Goal: Task Accomplishment & Management: Manage account settings

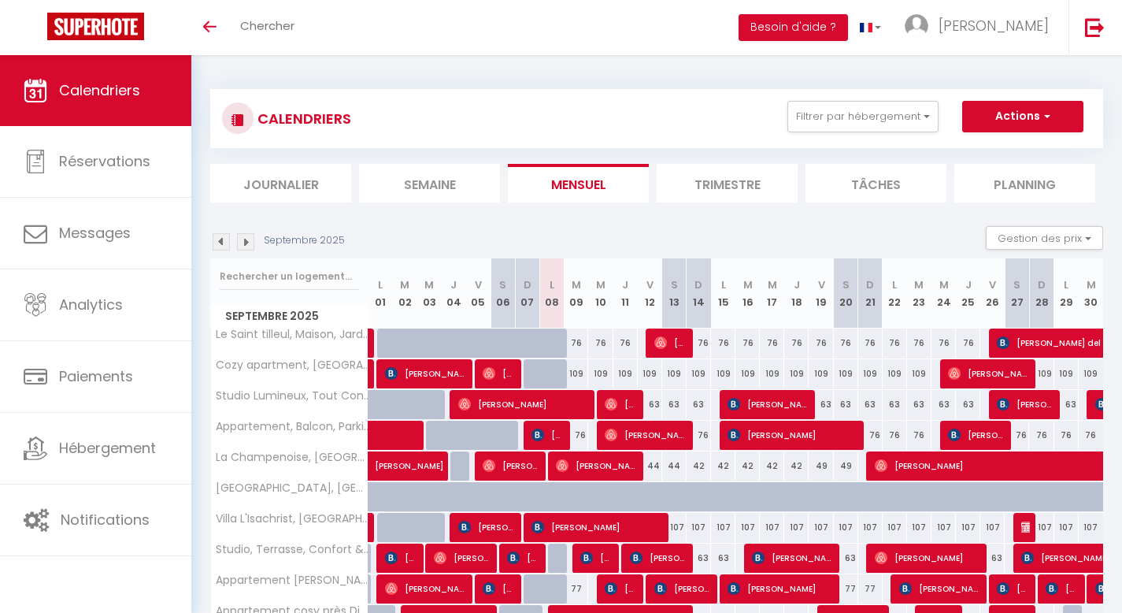
click at [456, 114] on div "CALENDRIERS Filtrer par hébergement Logements désactivés [GEOGRAPHIC_DATA], Con…" at bounding box center [657, 118] width 870 height 35
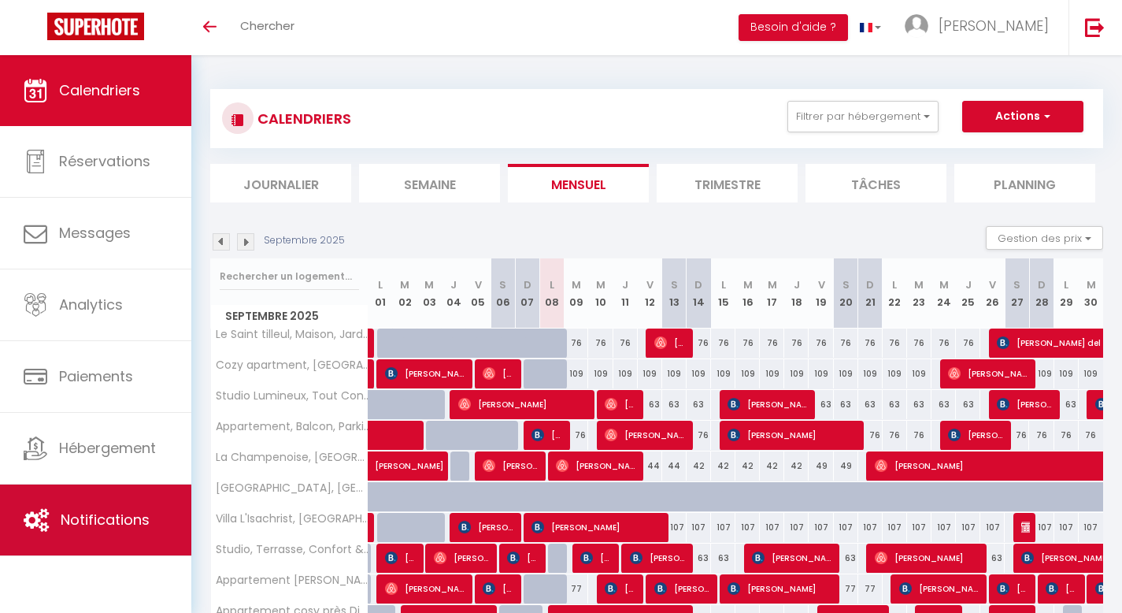
click at [113, 509] on link "Notifications" at bounding box center [95, 519] width 191 height 71
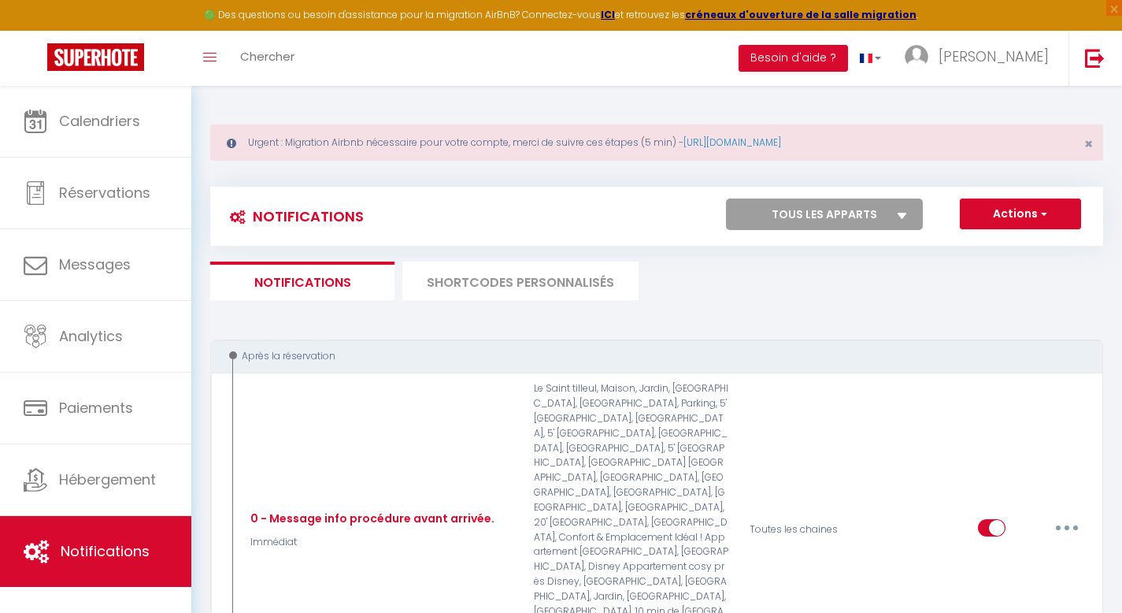
click at [490, 284] on li "SHORTCODES PERSONNALISÉS" at bounding box center [520, 281] width 236 height 39
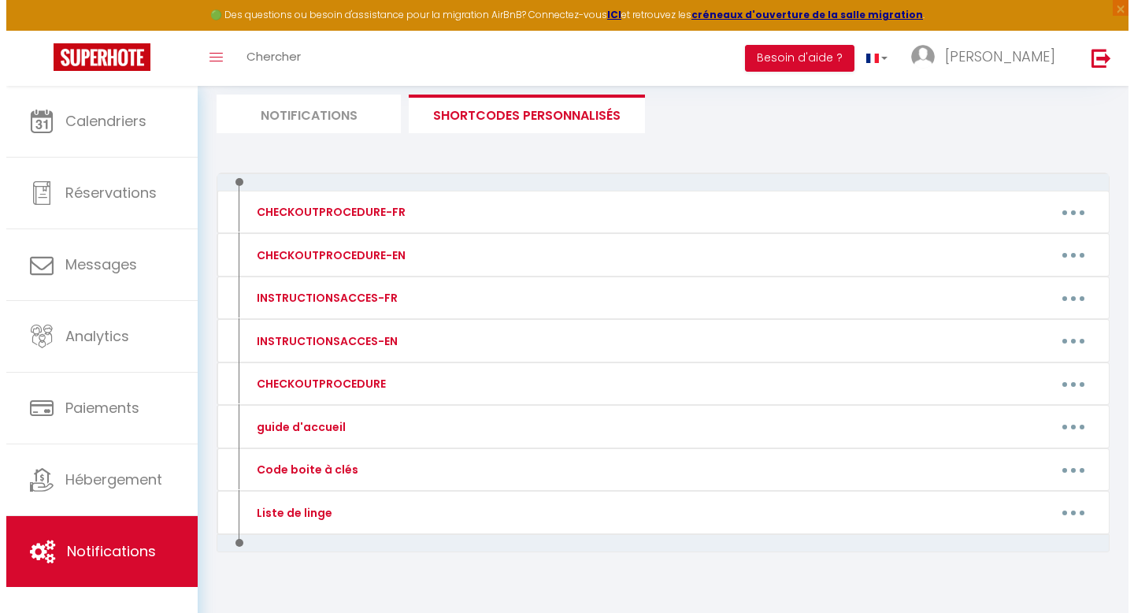
scroll to position [191, 0]
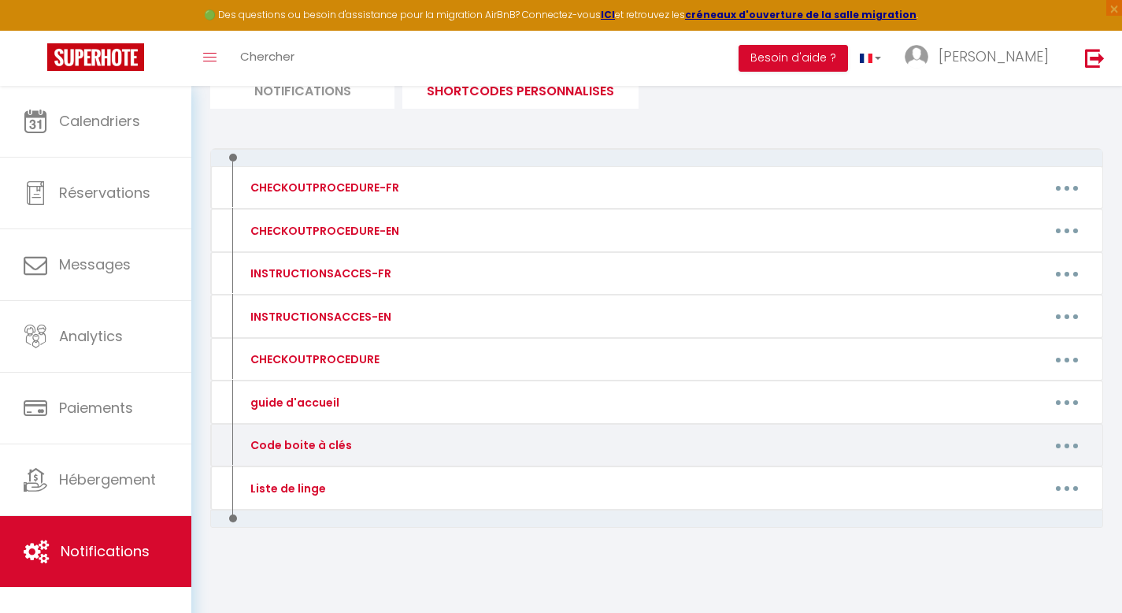
click at [1076, 447] on button "button" at bounding box center [1067, 444] width 44 height 25
click at [990, 489] on link "Editer" at bounding box center [1026, 481] width 117 height 27
type input "Code boite à clés"
type textarea "Voici le/les codes d'accès au logement :"
type textarea "Code Portail principal piéton: 9182 Code Porte bâtiment 2/4 : 106 (+ cloche) Co…"
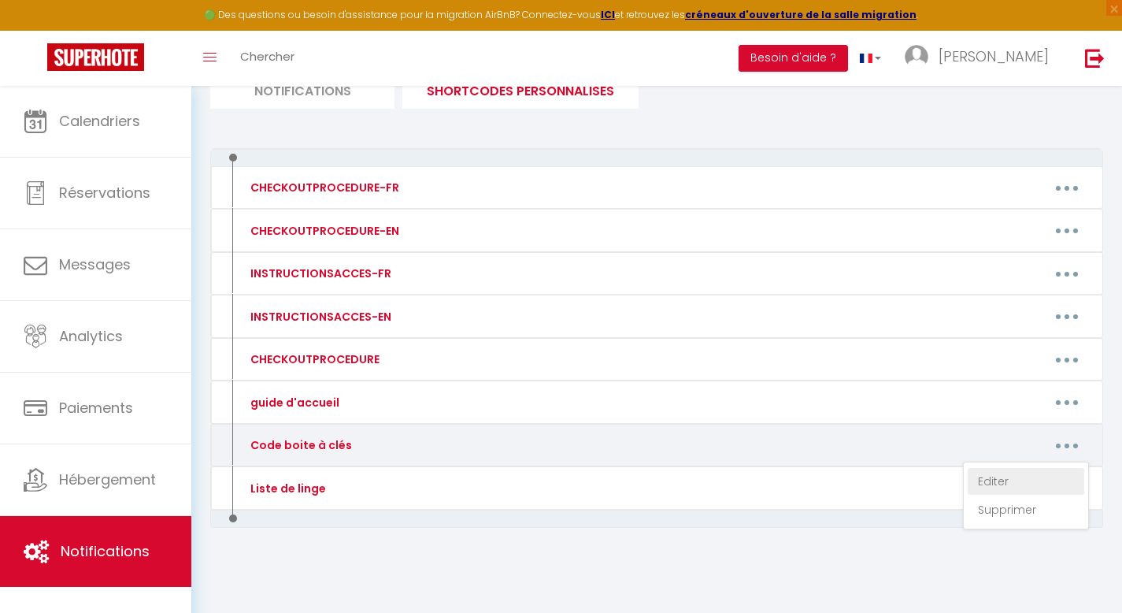
type textarea "Code boite à clés : 6880 Code porte d'entrée : [RENTALDOOR:CODE] ♯"
type textarea "Code Portail principal piéton: A987 Code Portail côté 62 : B825 Code Porte bâti…"
type textarea "Code Portillon n°15: 4369 Code boite à clés : 7991"
type textarea "Code Portillon : 6424 Code Bâtiment C : 6424 Code boite à clés : 7991"
type textarea "Code Portail principal piéton: A987 Code Portail côté 44 : A915 Code Porte bâti…"
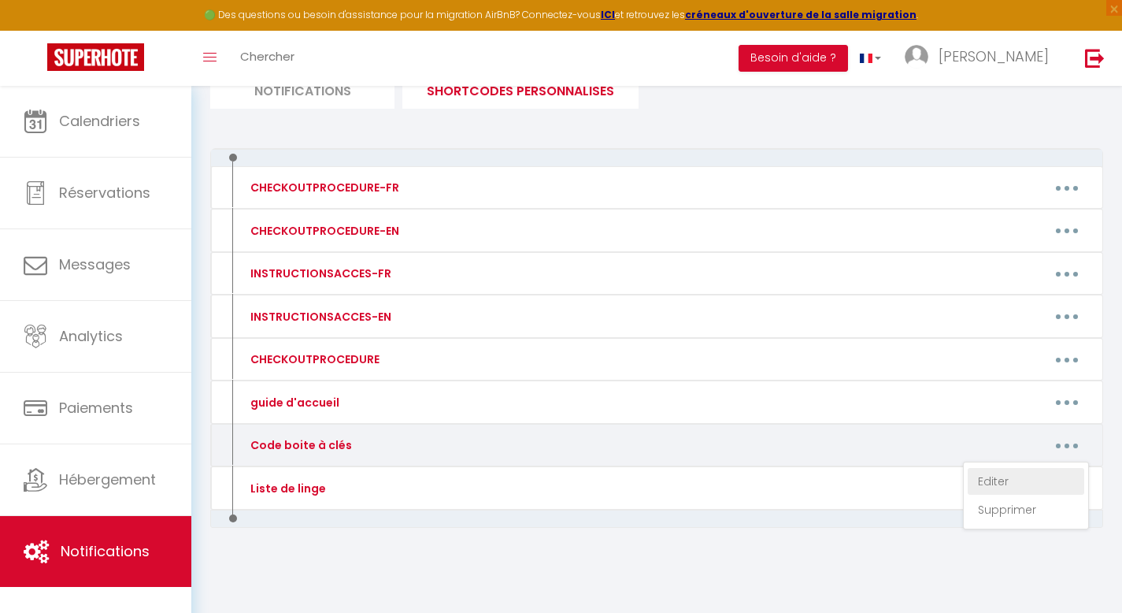
type textarea "Portail à ouverture et fermeture manuelles. Le système d’ouverture électrique e…"
type textarea "Code boite à clés : 6880"
type textarea "Code boite à clés : 7991 Code porte d'entrée : [RENTALDOOR:CODE] ♯"
type textarea "Code porte d'entrée : [RENTALDOOR:CODE] ♯ Code boite à clés : 5779"
type textarea "Code boite à clés : 7991 + 🔓"
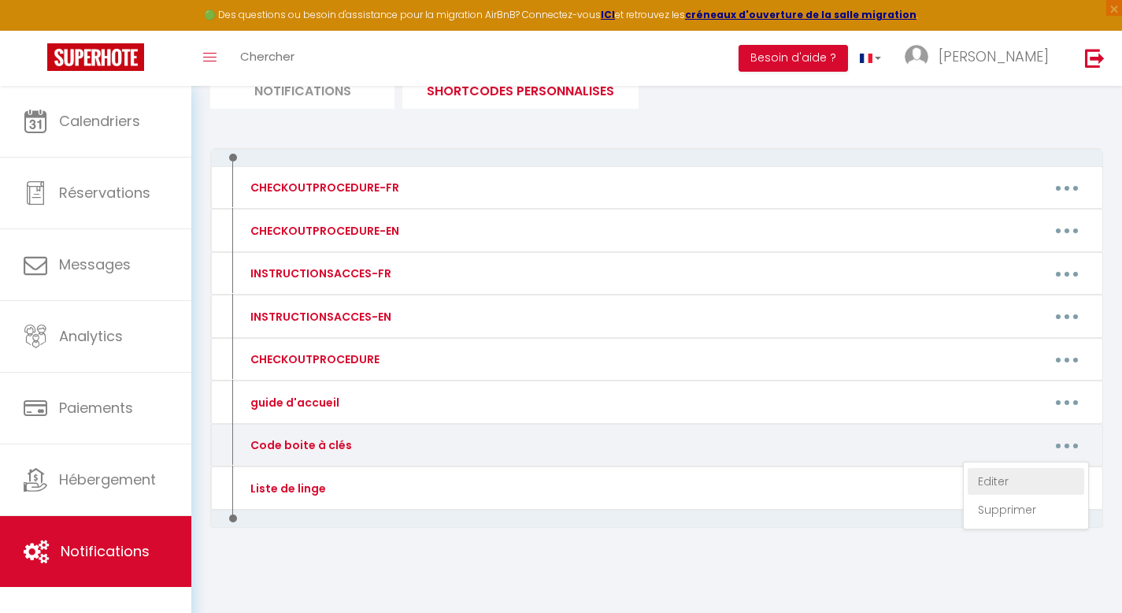
type textarea "Code Boite aux lettres : 775 Code boite à clés : 5779"
type textarea "code boite à clés : 6133"
type textarea "Code boite à clés : 7991"
type textarea "Code du portillon : 577999 + ✅ Code boite à clés : 7991"
type textarea "Code boite à clés : 7991"
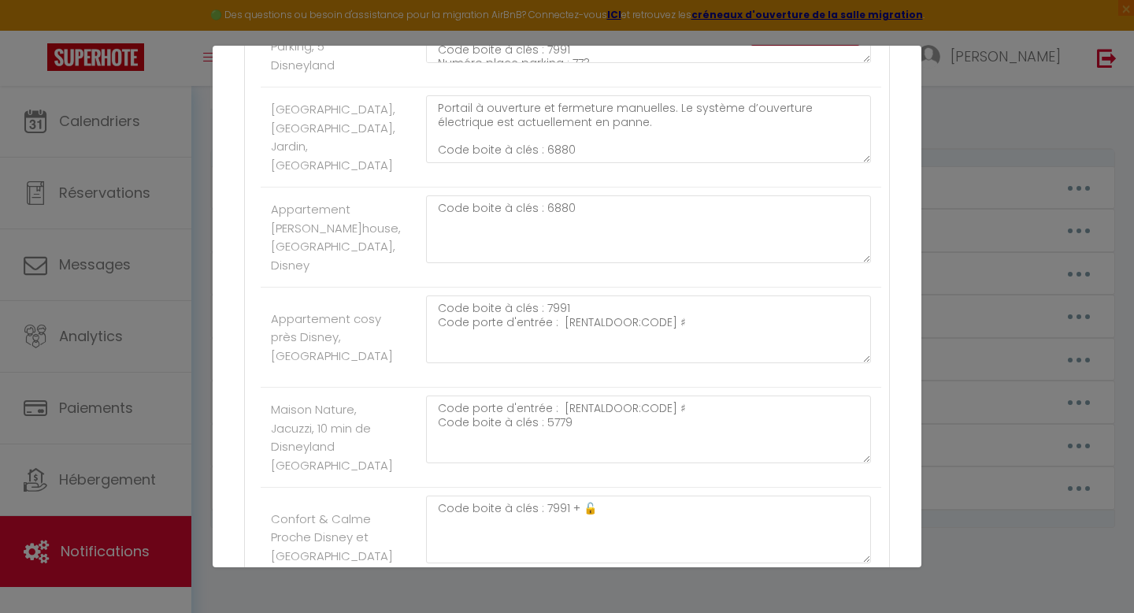
scroll to position [1403, 0]
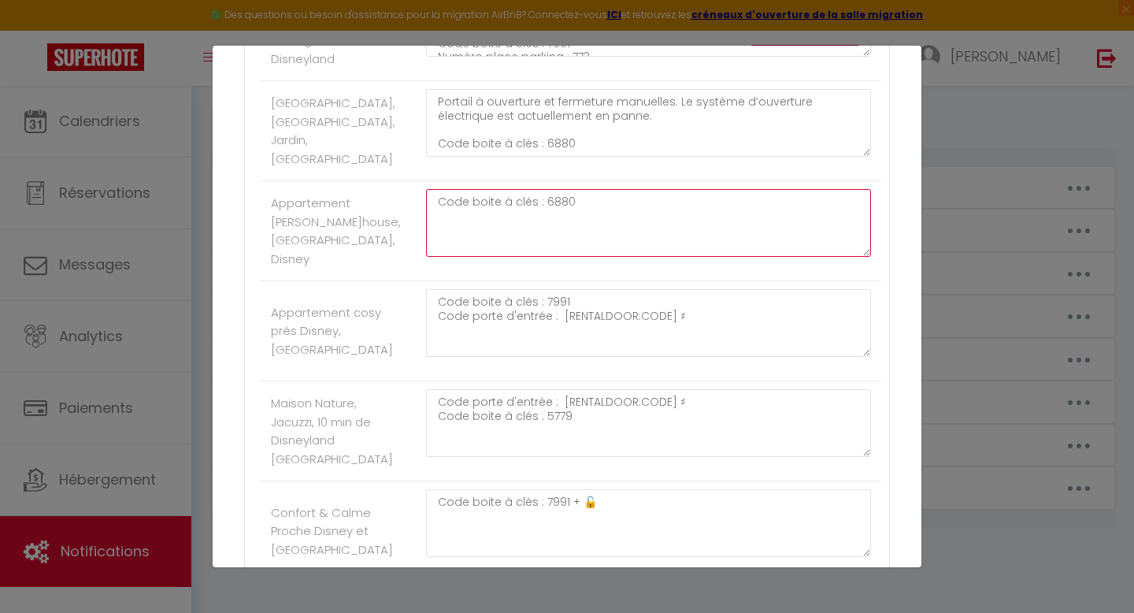
click at [578, 257] on textarea "Code boite à clés : 6880" at bounding box center [648, 223] width 445 height 68
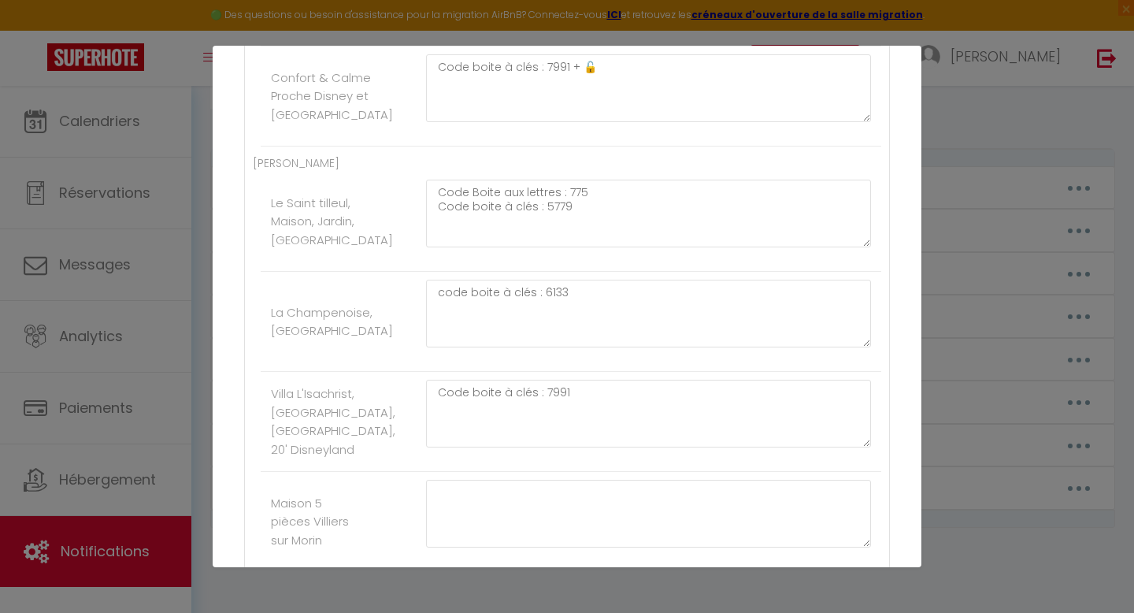
scroll to position [1822, 0]
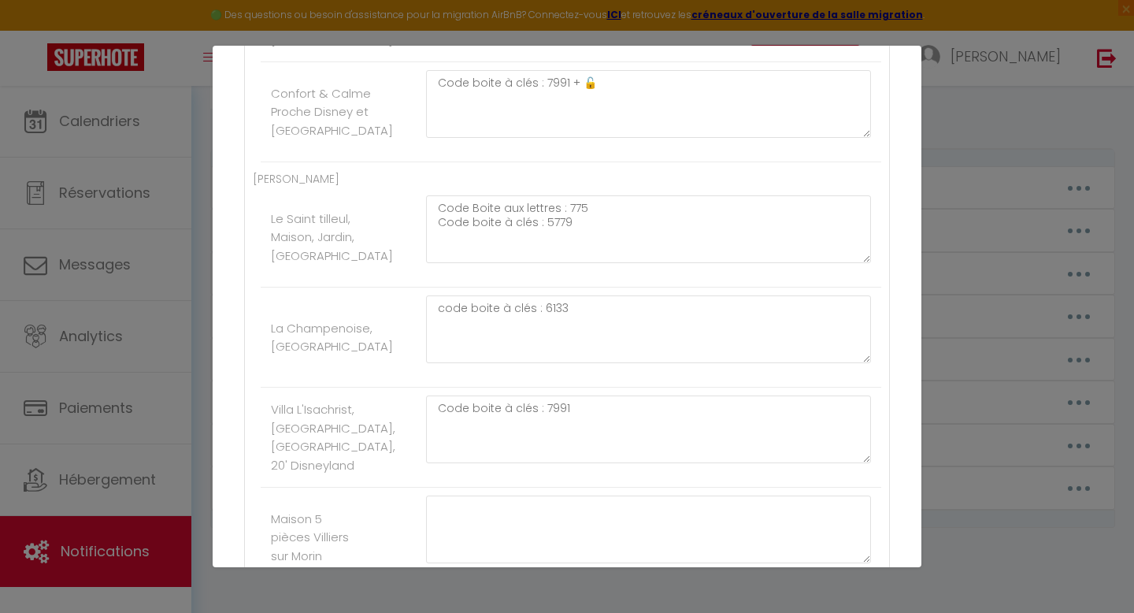
type textarea "Code boite à clés : 7991"
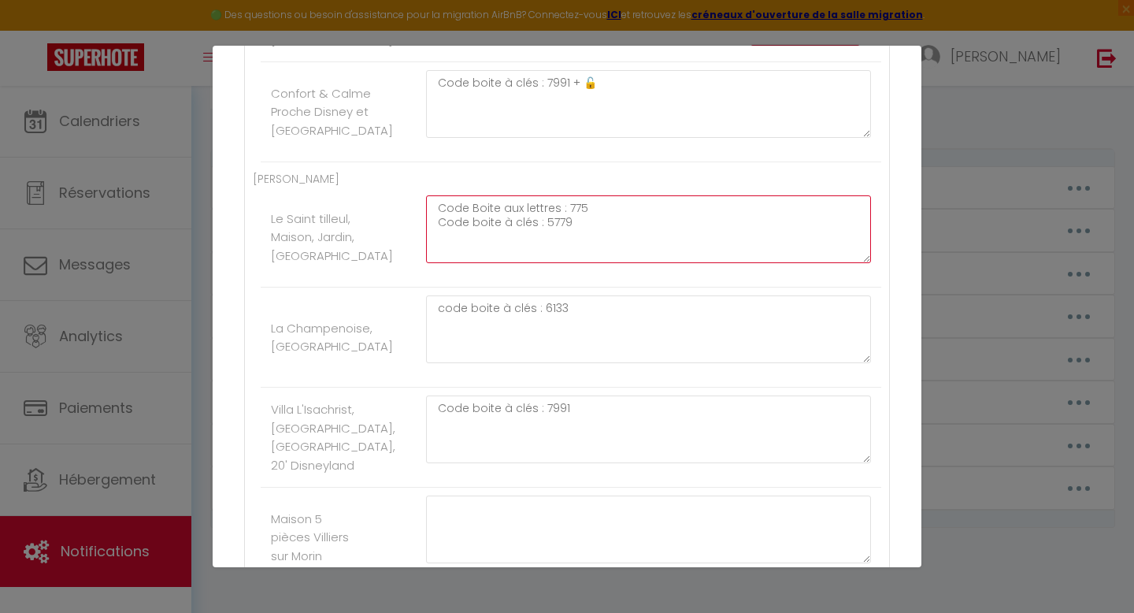
click at [588, 263] on textarea "Code Boite aux lettres : 775 Code boite à clés : 5779" at bounding box center [648, 229] width 445 height 68
type textarea "Code Boite aux lettres : 775 Code boite à clés : 7991"
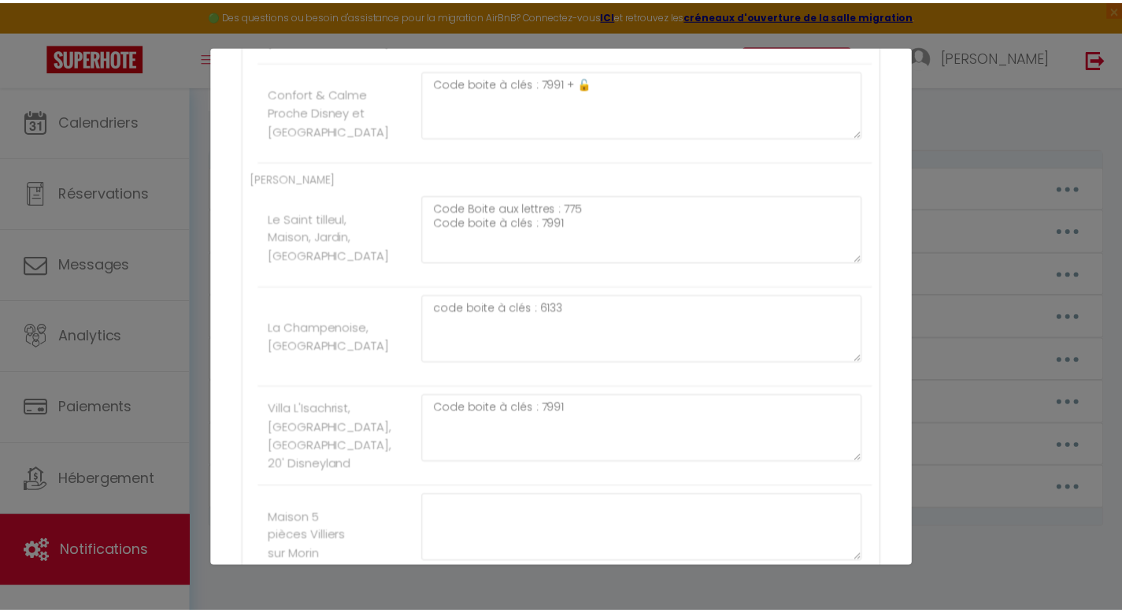
scroll to position [2294, 0]
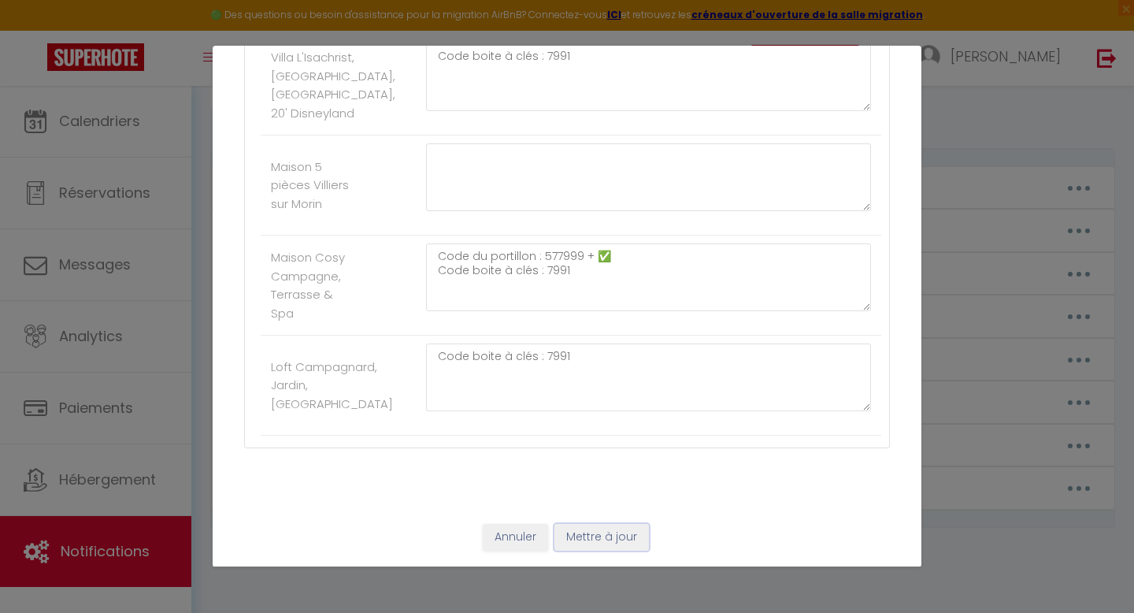
click at [606, 542] on button "Mettre à jour" at bounding box center [602, 537] width 95 height 27
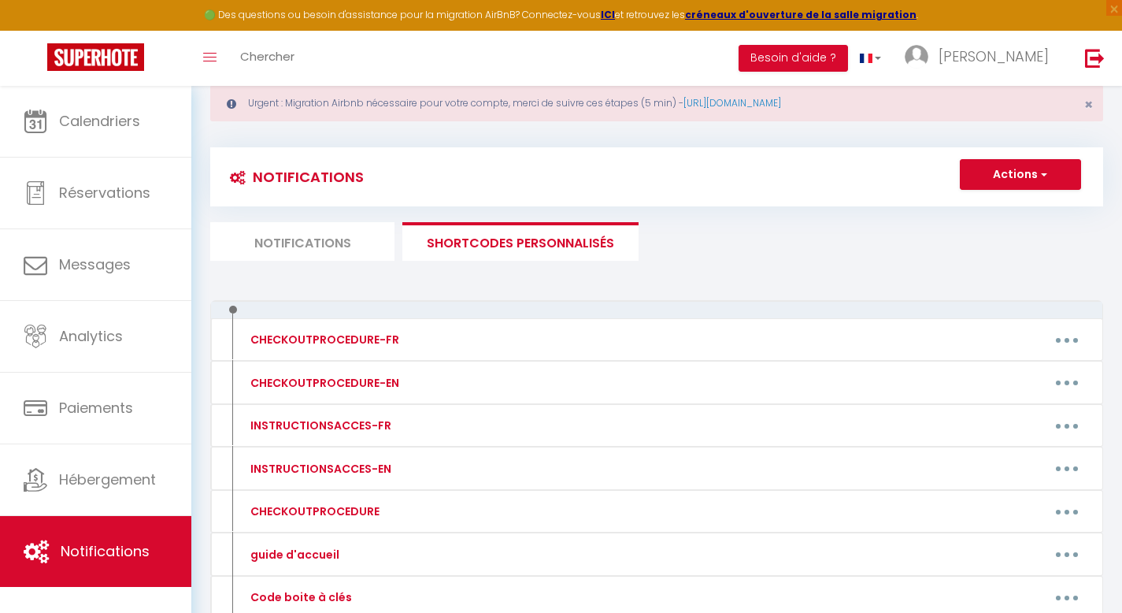
scroll to position [0, 0]
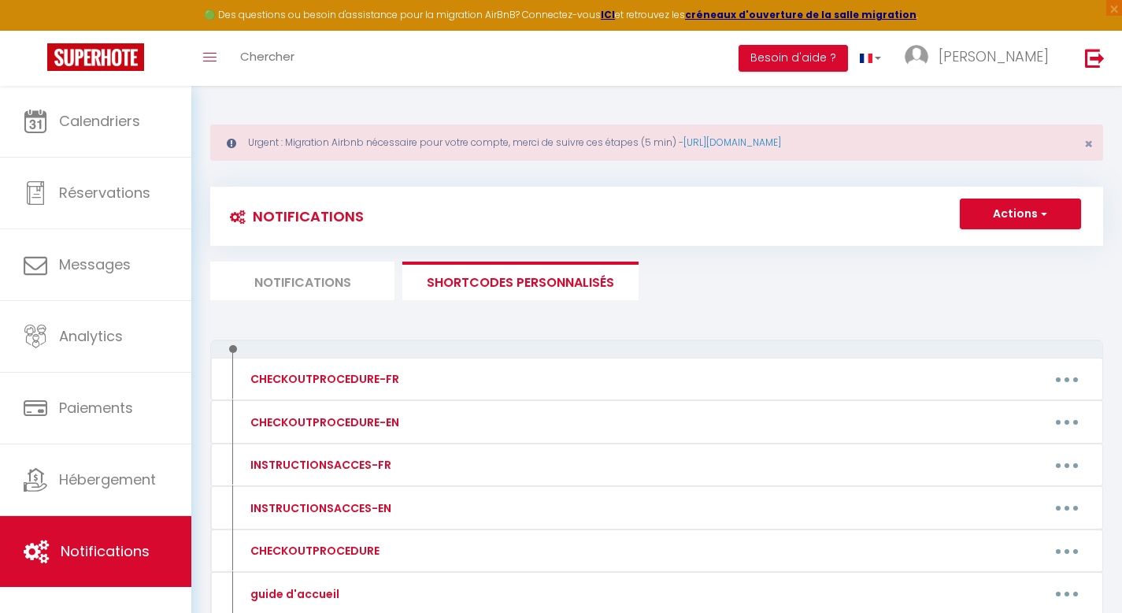
click at [568, 65] on div "Toggle menubar Chercher BUTTON Besoin d'aide ? [PERSON_NAME] Équipe" at bounding box center [612, 58] width 996 height 55
click at [401, 43] on div "Toggle menubar Chercher BUTTON Besoin d'aide ? [PERSON_NAME] Équipe" at bounding box center [612, 58] width 996 height 55
click at [595, 101] on div "Urgent : Migration Airbnb nécessaire pour votre compte, merci de suivre ces éta…" at bounding box center [656, 445] width 931 height 718
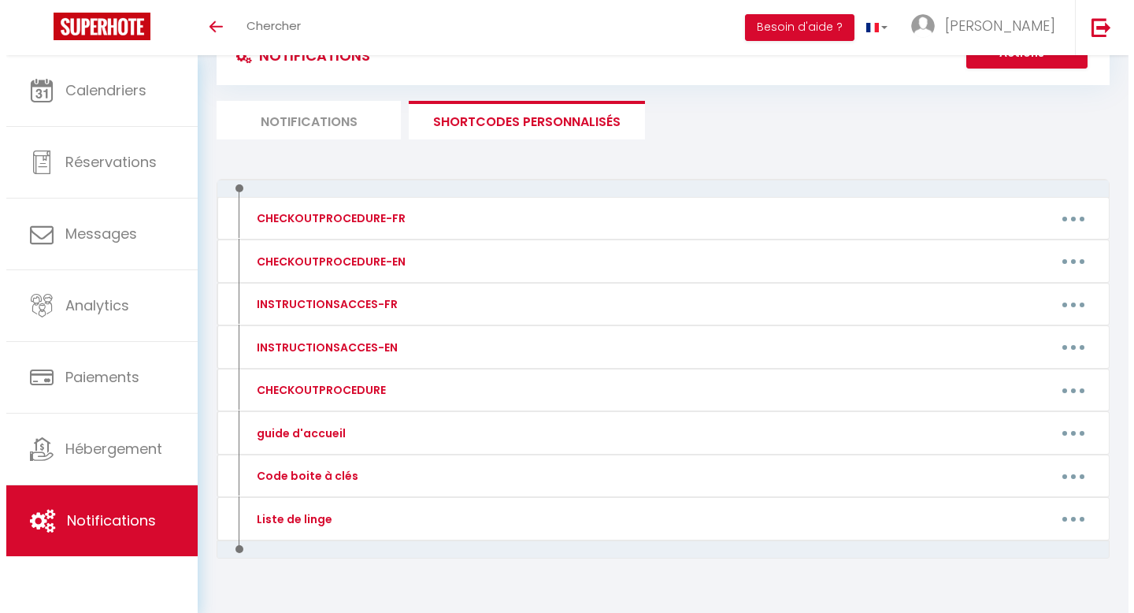
scroll to position [94, 0]
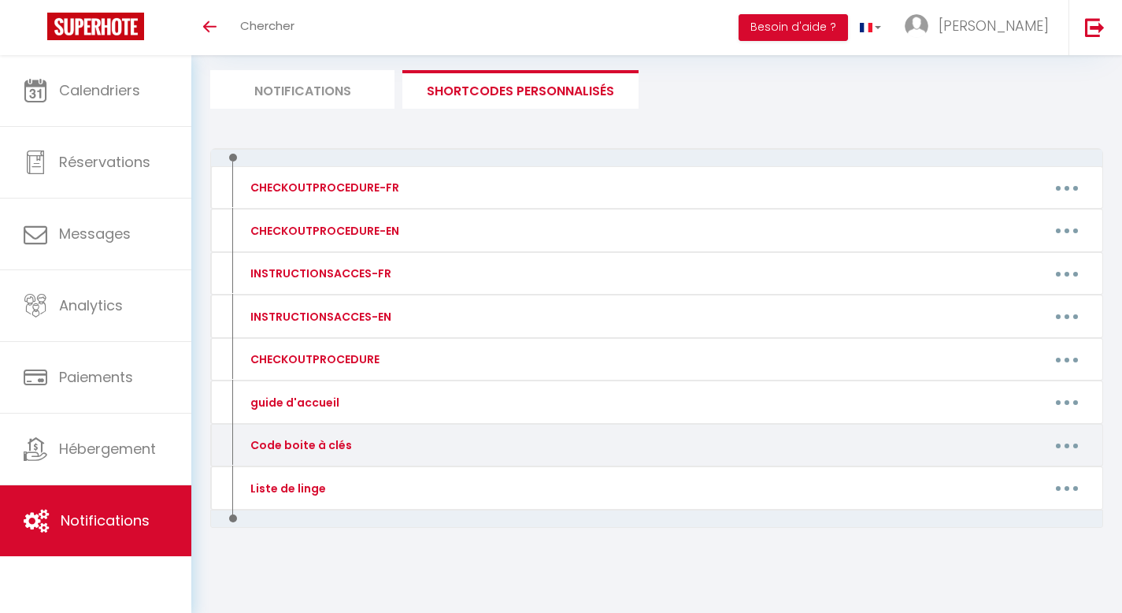
click at [1066, 449] on button "button" at bounding box center [1067, 444] width 44 height 25
click at [1017, 480] on link "Editer" at bounding box center [1026, 481] width 117 height 27
type input "Code boite à clés"
type textarea "Voici le/les codes d'accès au logement :"
type textarea "Code Portail principal piéton: 9182 Code Porte bâtiment 2/4 : 106 (+ cloche) Co…"
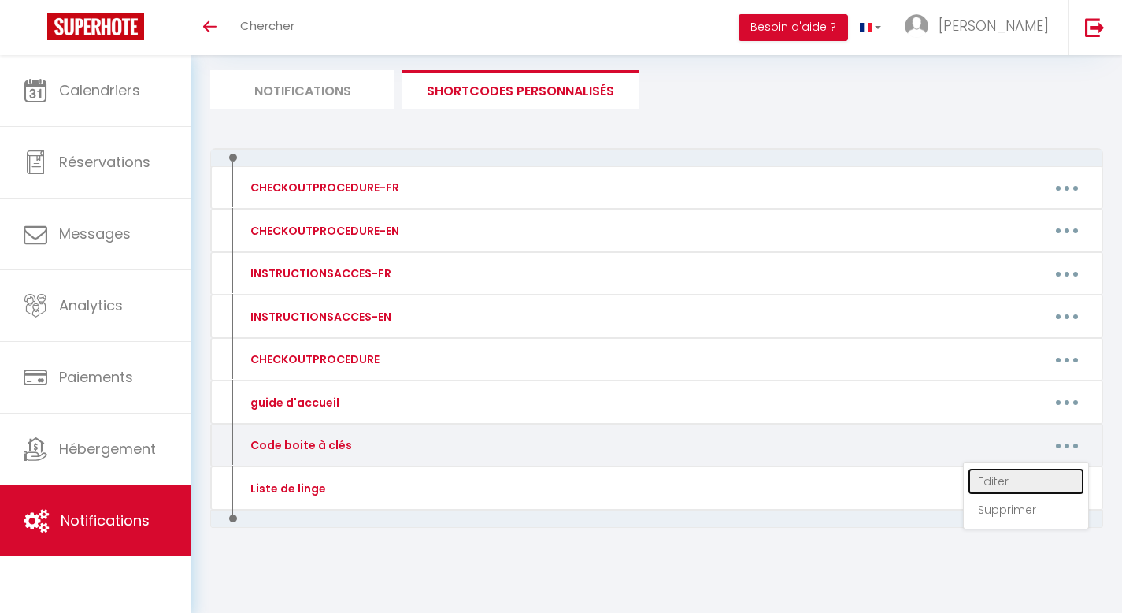
type textarea "Code boite à clés : 6880 Code porte d'entrée : [RENTALDOOR:CODE] ♯"
type textarea "Code Portail principal piéton: A987 Code Portail côté 62 : B825 Code Porte bâti…"
type textarea "Code Portillon n°15: 4369 Code boite à clés : 7991"
type textarea "Code Portillon : 6424 Code Bâtiment C : 6424 Code boite à clés : 7991"
type textarea "Code Portail principal piéton: A987 Code Portail côté 44 : A915 Code Porte bâti…"
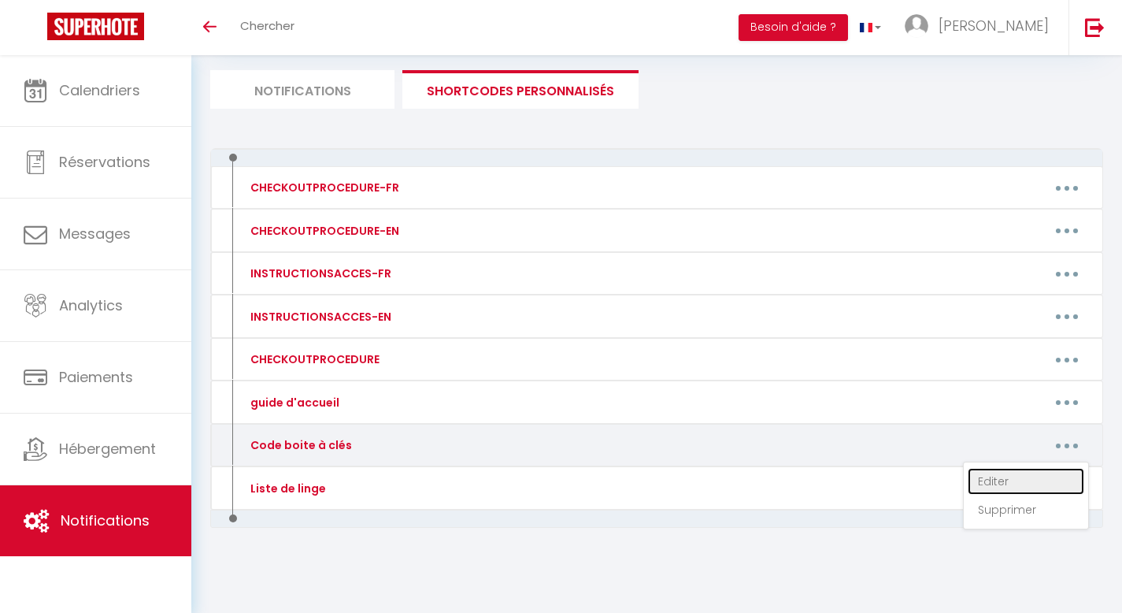
type textarea "Portail à ouverture et fermeture manuelles. Le système d’ouverture électrique e…"
type textarea "Code boite à clés : 7991"
type textarea "Code boite à clés : 7991 Code porte d'entrée : [RENTALDOOR:CODE] ♯"
type textarea "Code porte d'entrée : [RENTALDOOR:CODE] ♯ Code boite à clés : 5779"
type textarea "Code boite à clés : 7991 + 🔓"
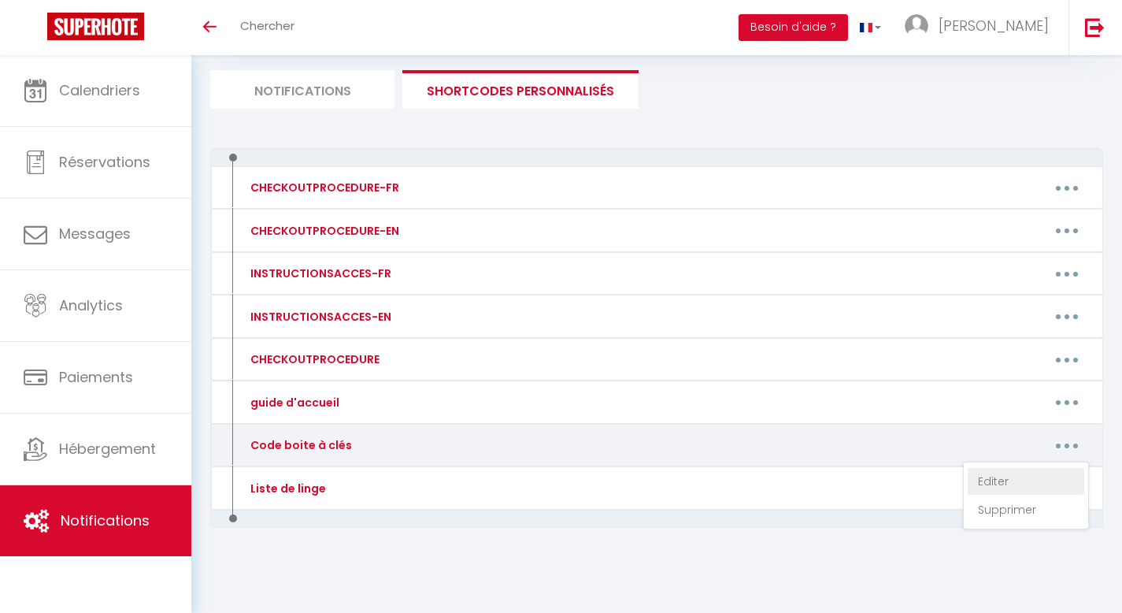
type textarea "Code Boite aux lettres : 775 Code boite à clés : 7991"
type textarea "code boite à clés : 6133"
type textarea "Code boite à clés : 7991"
type textarea "Code du portillon : 577999 + ✅ Code boite à clés : 7991"
type textarea "Code boite à clés : 7991"
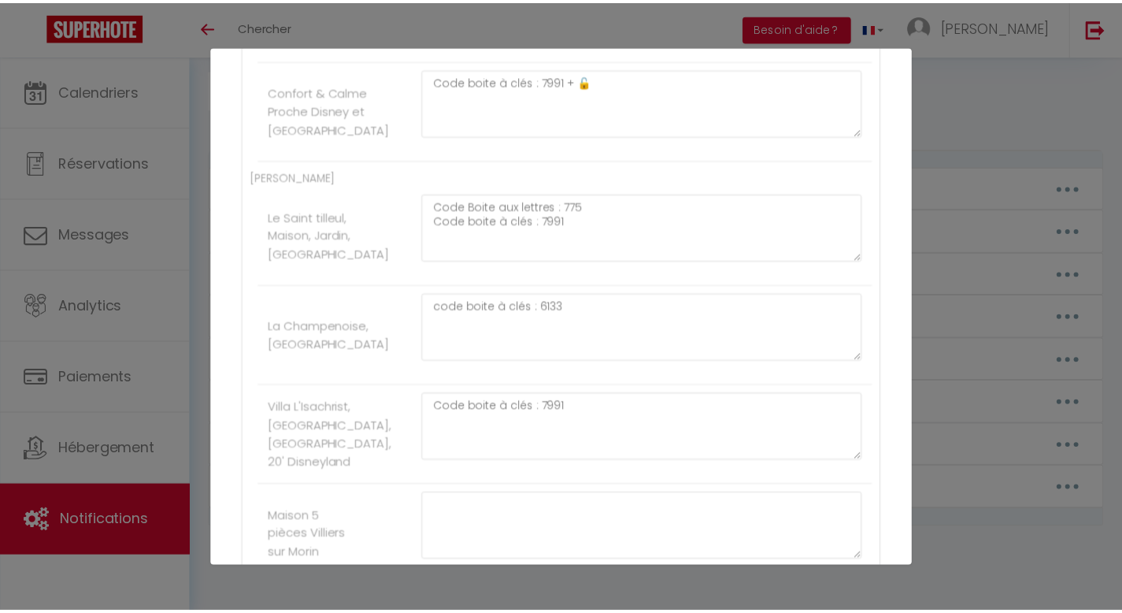
scroll to position [2294, 0]
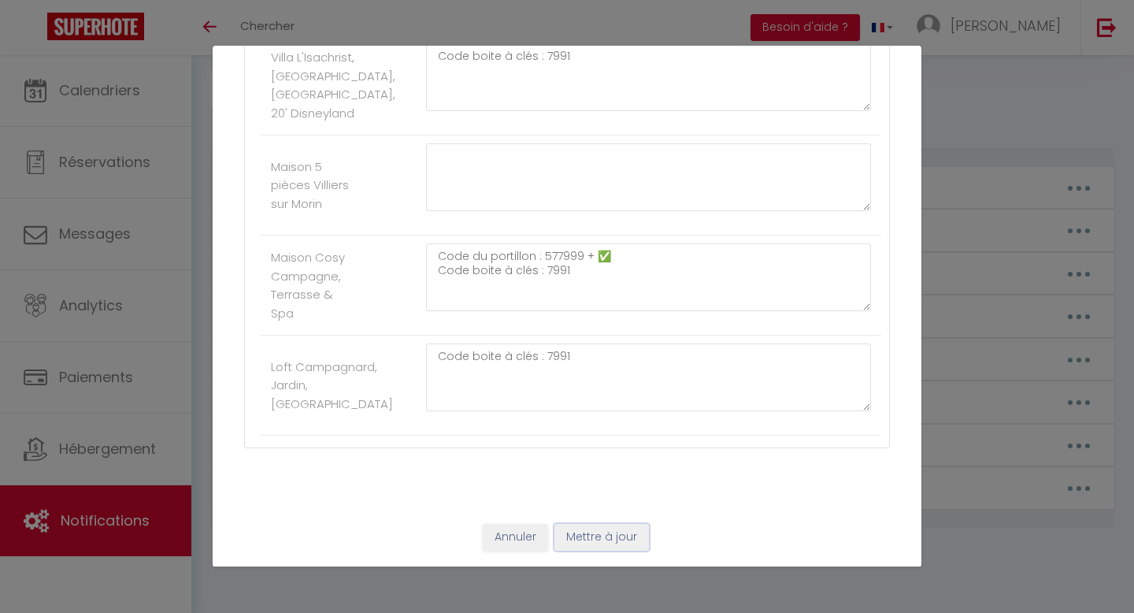
click at [601, 540] on button "Mettre à jour" at bounding box center [602, 537] width 95 height 27
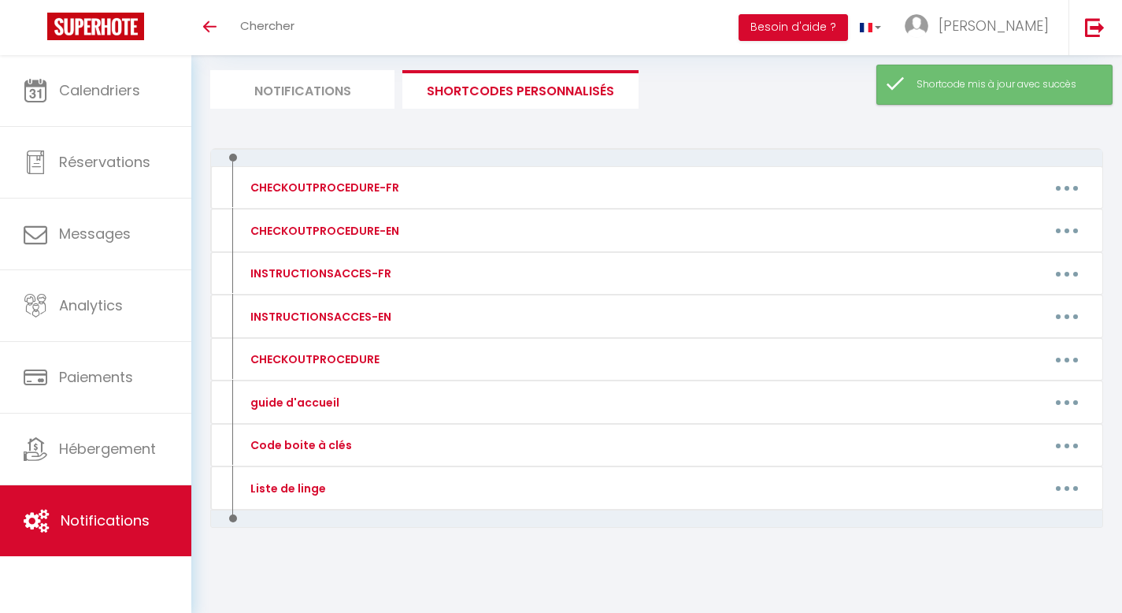
click at [695, 109] on div "Notifications Actions Nouvelle Notification Exporter Importer Tous les apparts …" at bounding box center [656, 287] width 893 height 614
click at [697, 19] on div "Toggle menubar Chercher BUTTON Besoin d'aide ? [PERSON_NAME] Équipe" at bounding box center [612, 27] width 996 height 55
click at [640, 25] on div "Toggle menubar Chercher BUTTON Besoin d'aide ? [PERSON_NAME] Équipe" at bounding box center [612, 27] width 996 height 55
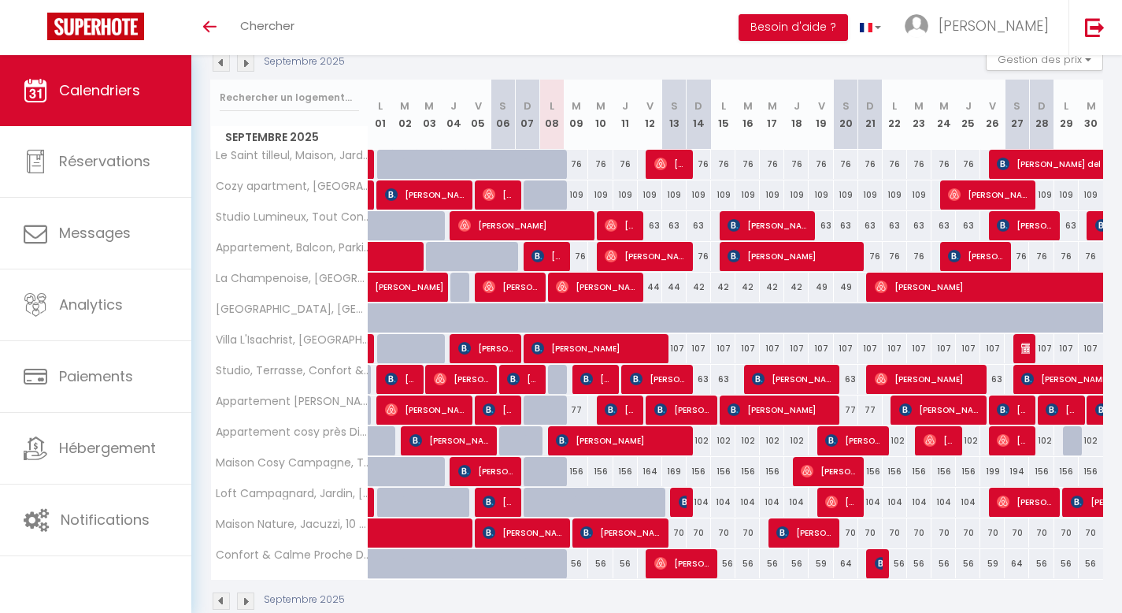
scroll to position [179, 0]
click at [877, 474] on div "156" at bounding box center [871, 471] width 24 height 29
type input "156"
select select "1"
type input "Dim 21 Septembre 2025"
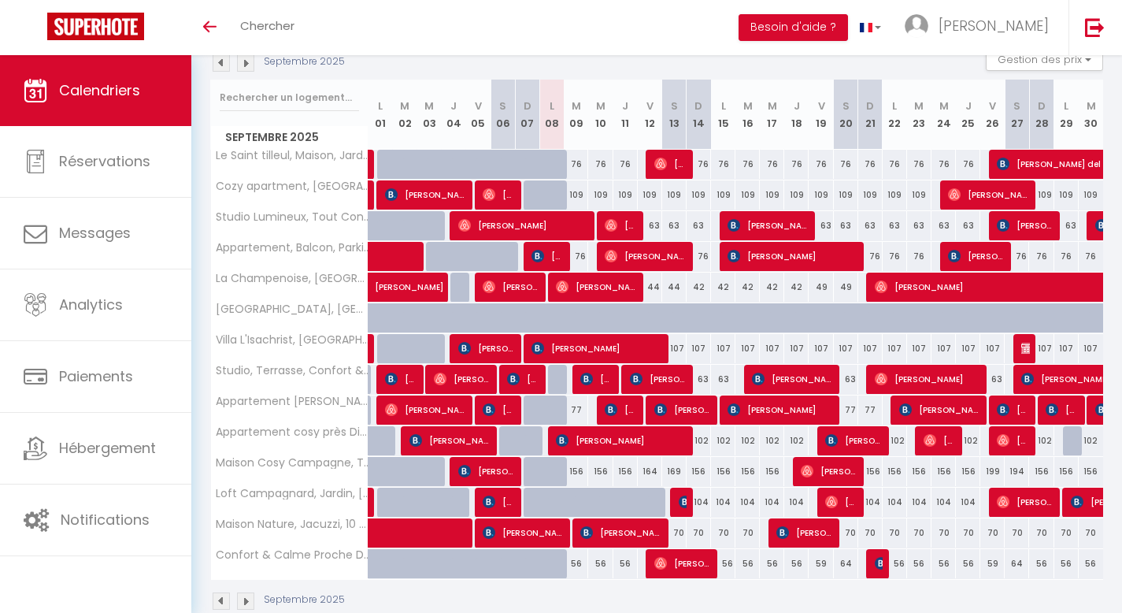
type input "Lun 22 Septembre 2025"
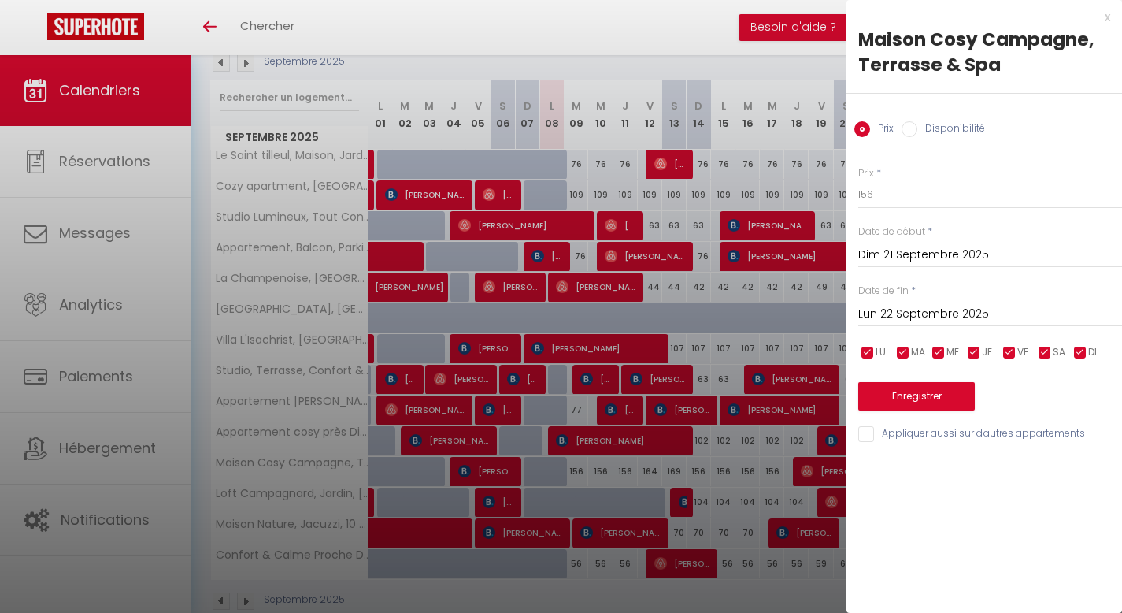
click at [911, 127] on input "Disponibilité" at bounding box center [910, 129] width 16 height 16
radio input "true"
radio input "false"
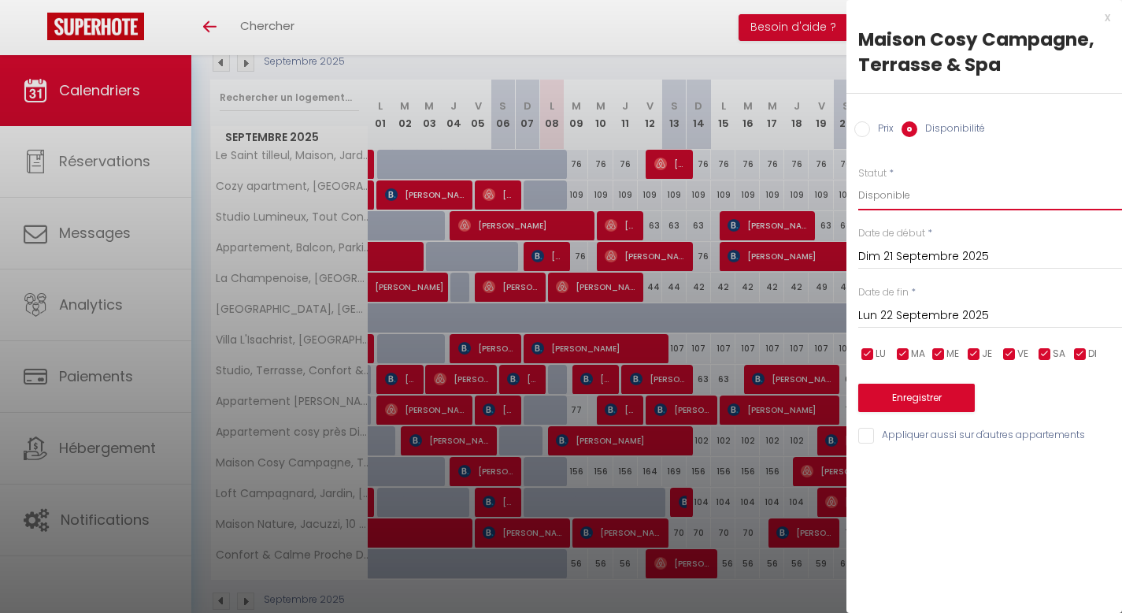
click at [899, 198] on select "Disponible Indisponible" at bounding box center [991, 195] width 264 height 30
select select "0"
click at [859, 180] on select "Disponible Indisponible" at bounding box center [991, 195] width 264 height 30
click at [909, 400] on button "Enregistrer" at bounding box center [917, 398] width 117 height 28
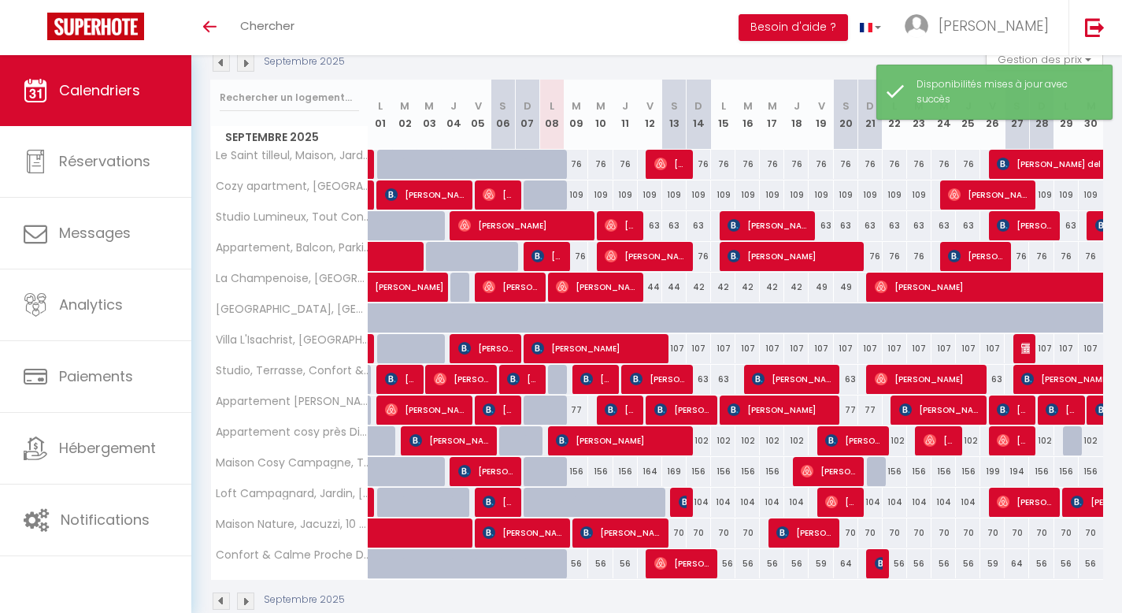
click at [765, 25] on div "Toggle menubar Chercher BUTTON Besoin d'aide ? [PERSON_NAME] Équipe" at bounding box center [612, 27] width 996 height 55
click at [822, 470] on span "[PERSON_NAME]" at bounding box center [829, 471] width 57 height 30
select select "OK"
select select "KO"
select select "0"
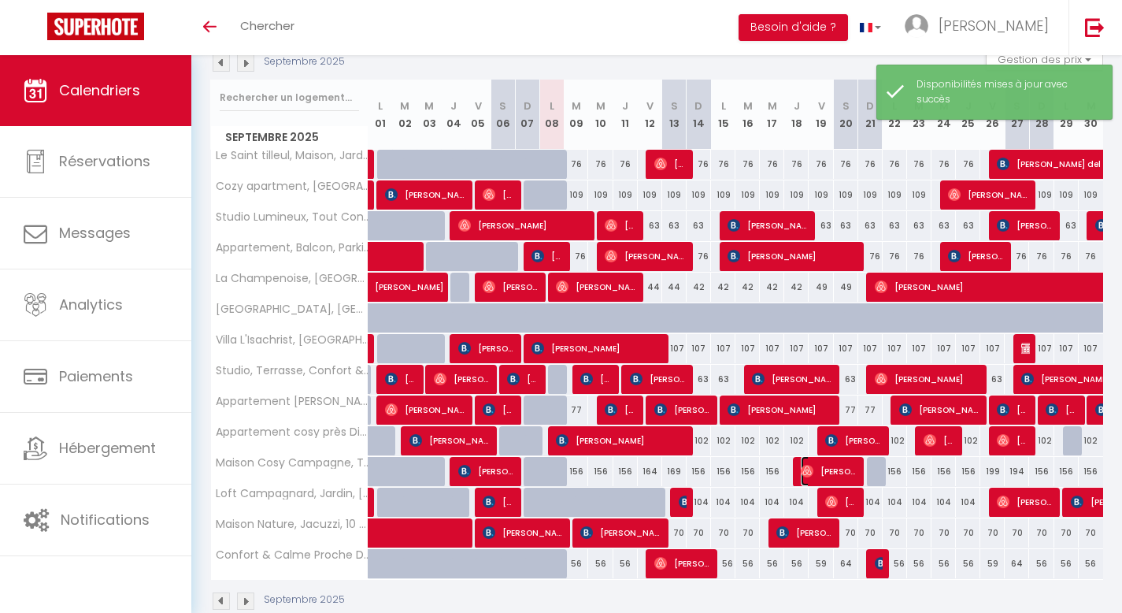
select select "1"
select select
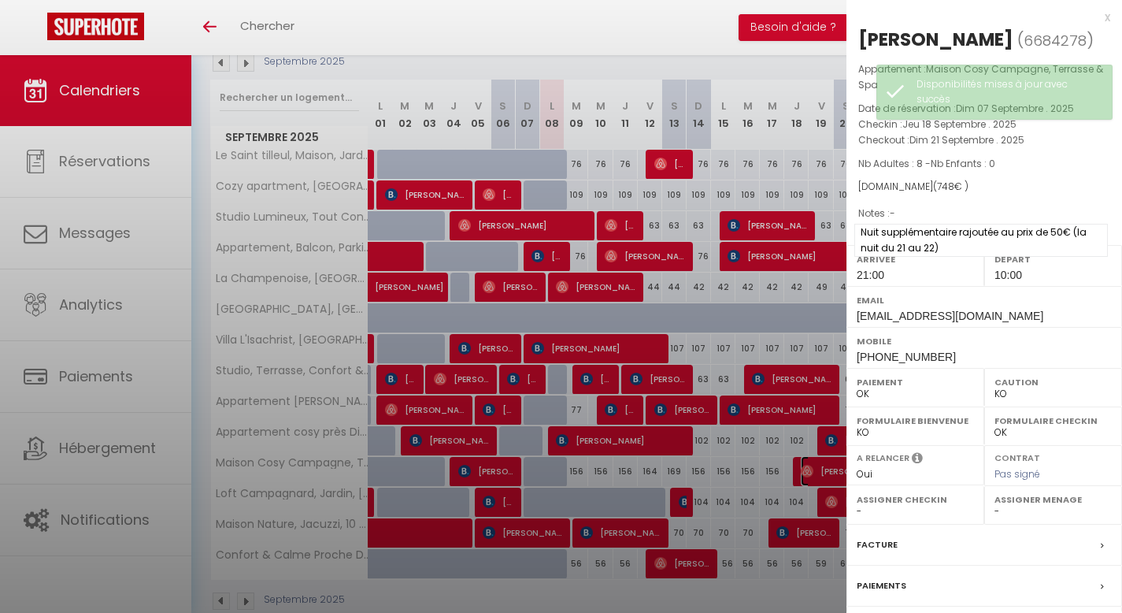
select select "26395"
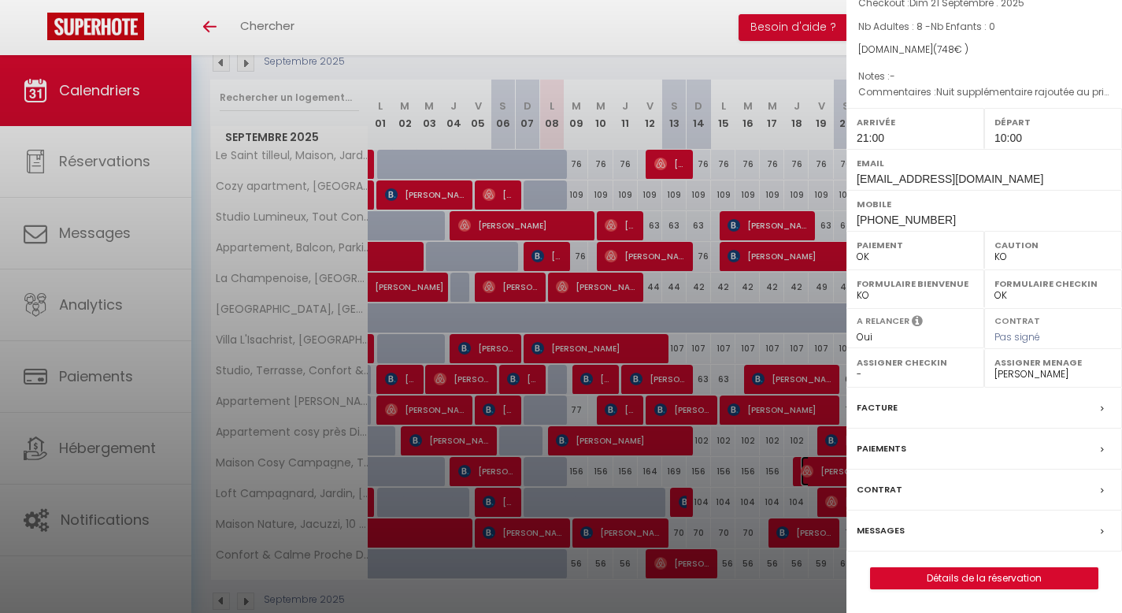
scroll to position [0, 0]
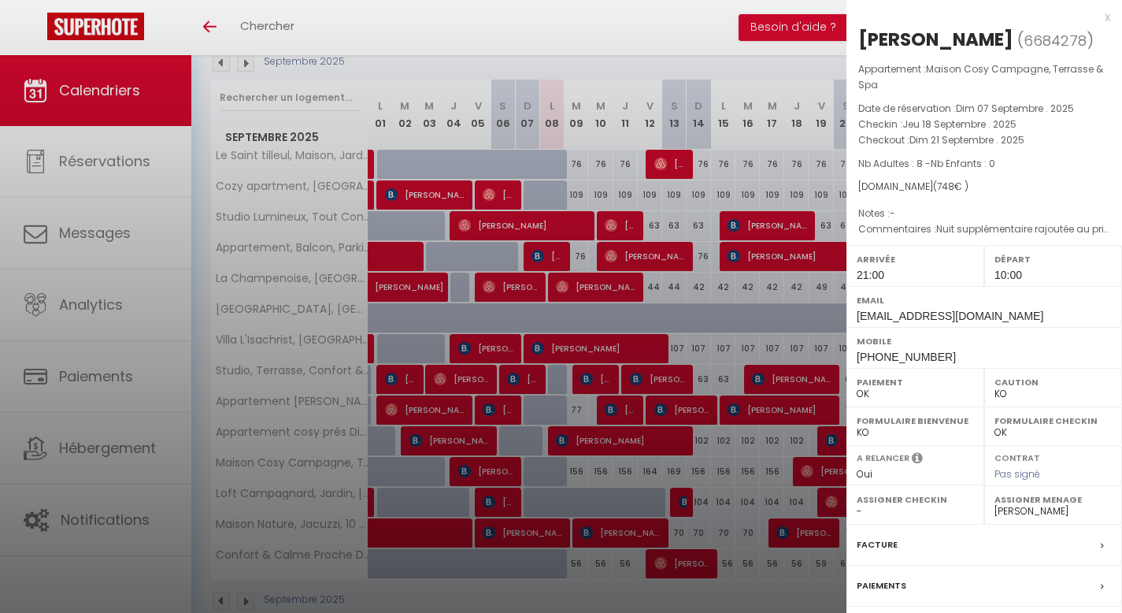
click at [670, 37] on div at bounding box center [561, 306] width 1122 height 613
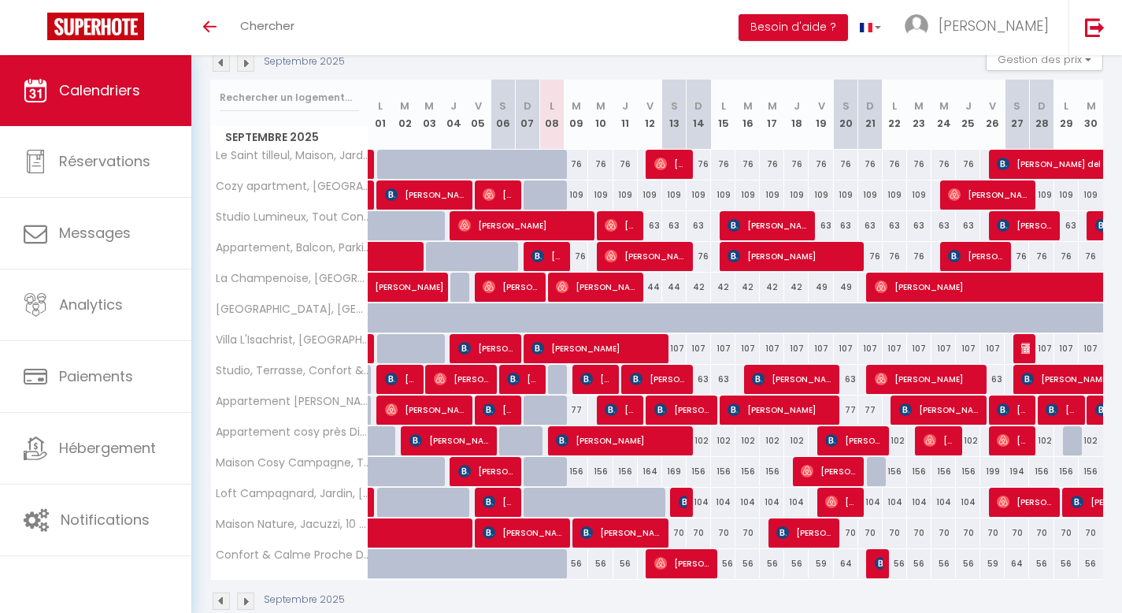
click at [333, 21] on div "Toggle menubar Chercher BUTTON Besoin d'aide ? [PERSON_NAME] Équipe" at bounding box center [612, 27] width 996 height 55
click at [359, 18] on div "Toggle menubar Chercher BUTTON Besoin d'aide ? [PERSON_NAME] Équipe" at bounding box center [612, 27] width 996 height 55
click at [364, 19] on div "Toggle menubar Chercher BUTTON Besoin d'aide ? [PERSON_NAME] Équipe" at bounding box center [612, 27] width 996 height 55
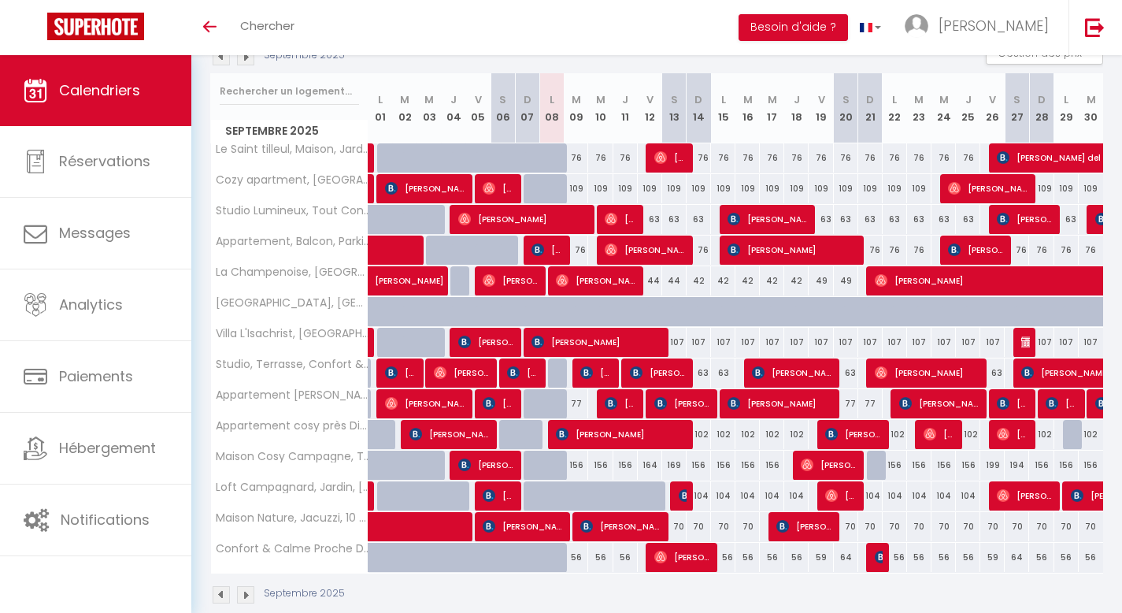
scroll to position [200, 0]
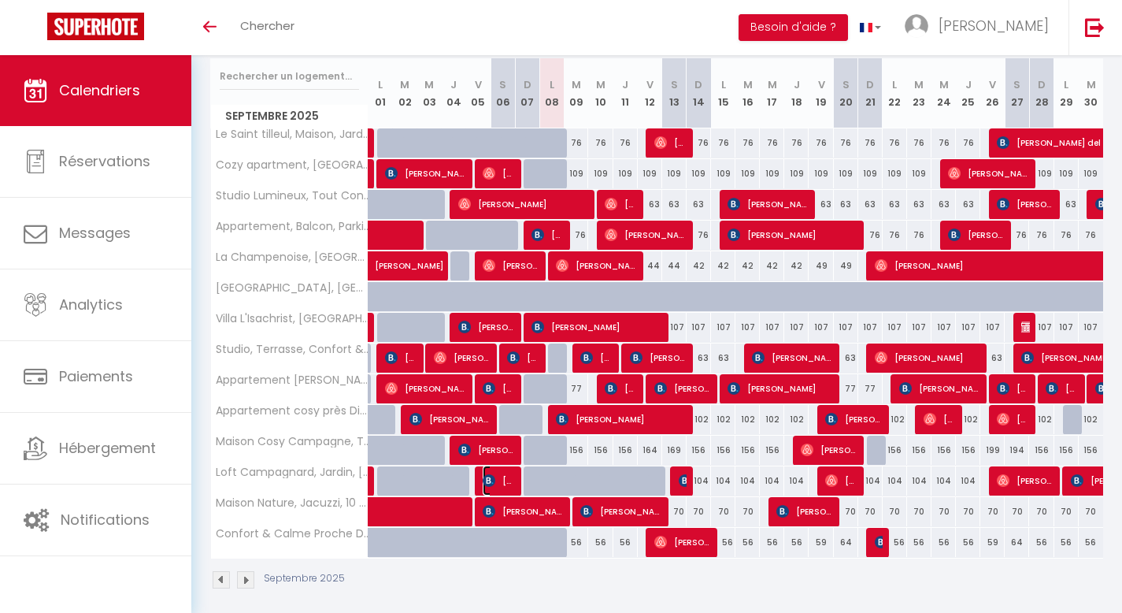
click at [499, 489] on span "[PERSON_NAME]" at bounding box center [499, 481] width 32 height 30
select select "OK"
